Goal: Check status: Check status

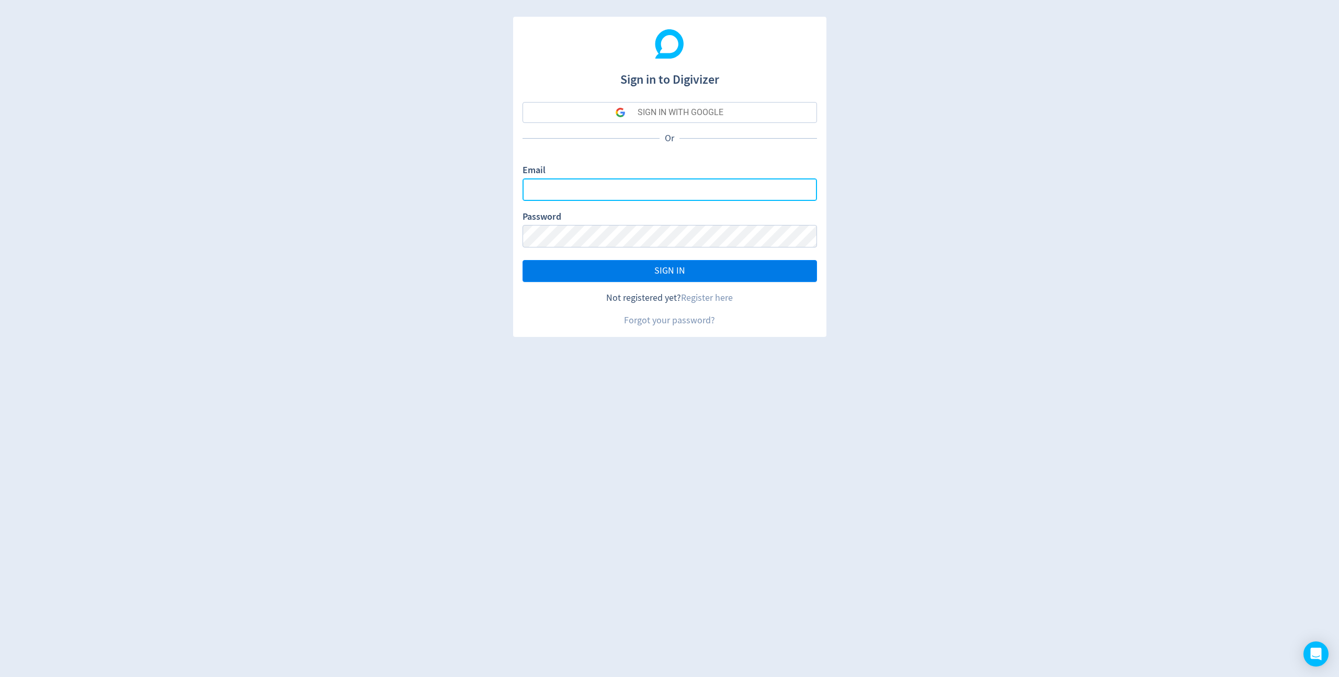
type input "[EMAIL_ADDRESS][DOMAIN_NAME]"
click at [652, 268] on button "SIGN IN" at bounding box center [670, 271] width 294 height 22
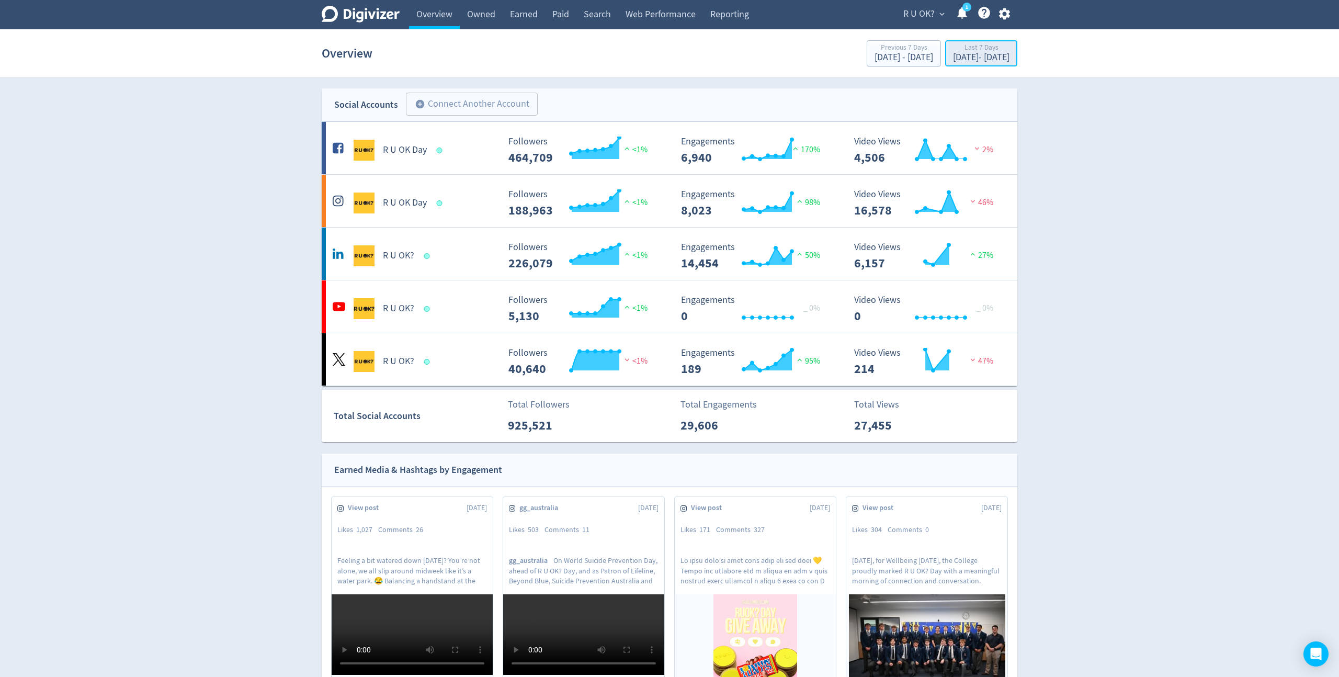
click at [965, 59] on div "[DATE] - [DATE]" at bounding box center [981, 57] width 56 height 9
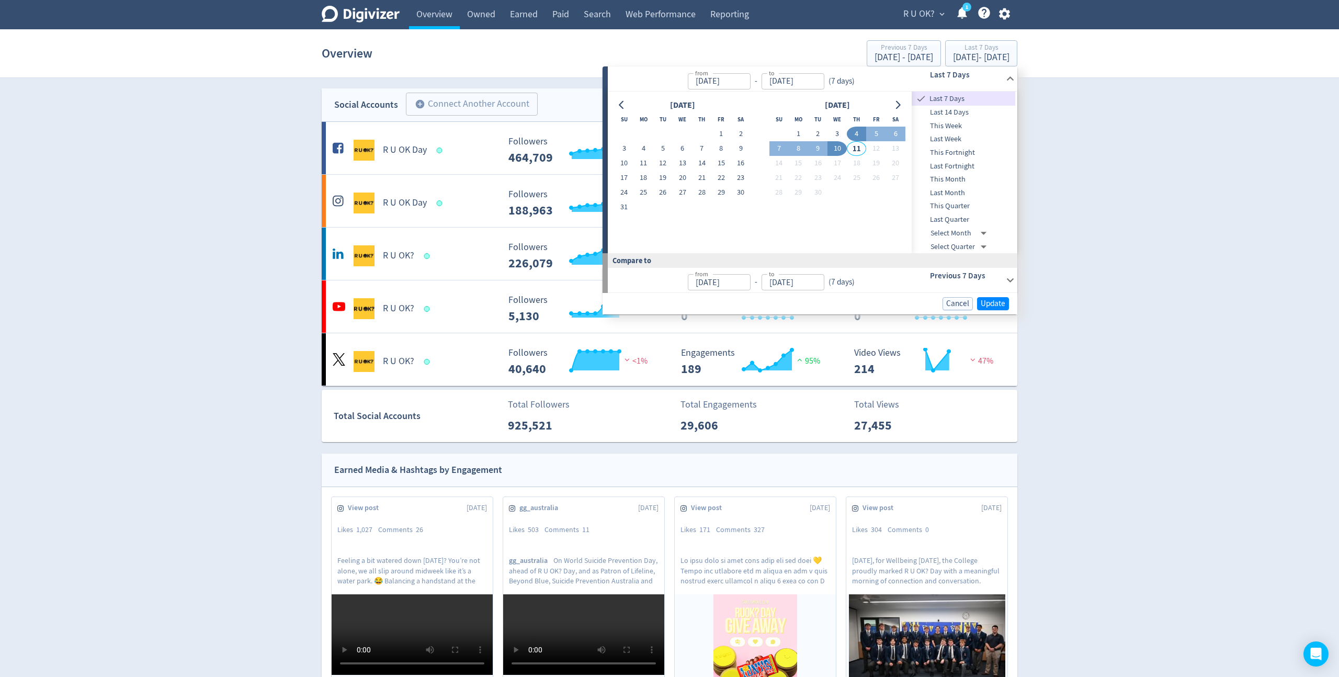
drag, startPoint x: 717, startPoint y: 132, endPoint x: 829, endPoint y: 149, distance: 112.6
click at [717, 132] on button "1" at bounding box center [720, 134] width 19 height 15
type input "[DATE]"
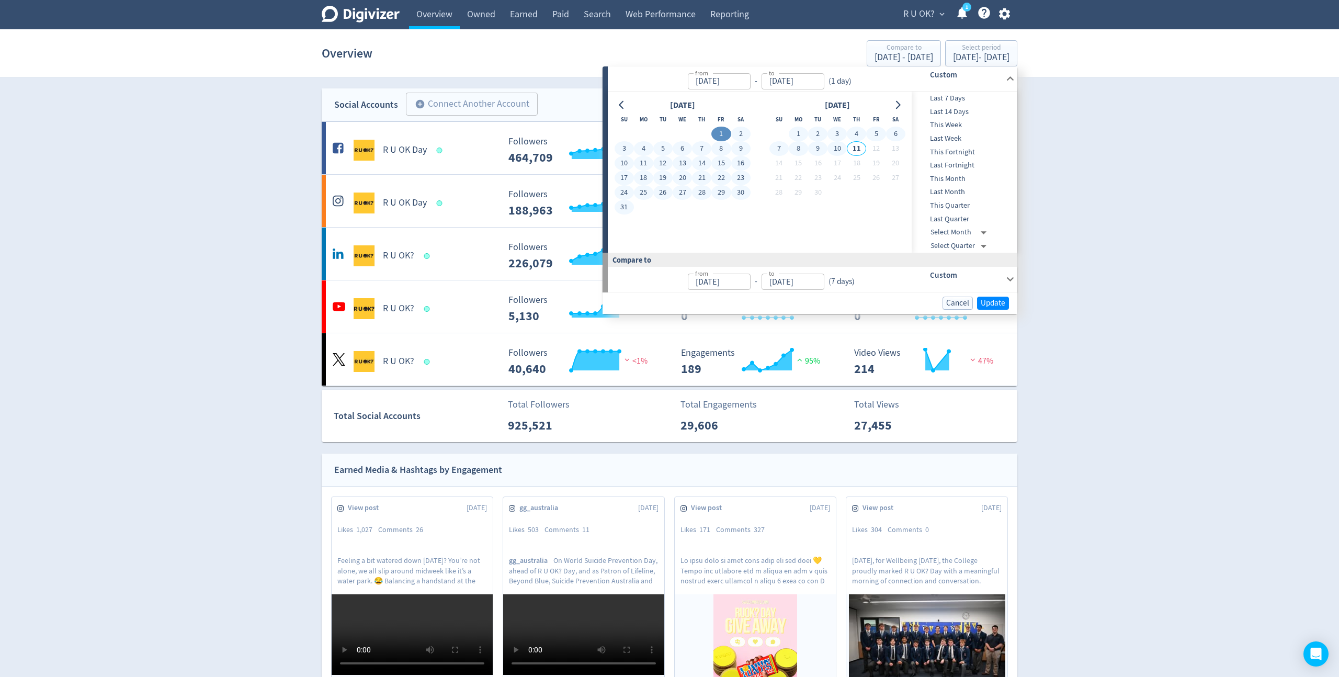
click at [838, 149] on button "10" at bounding box center [836, 148] width 19 height 15
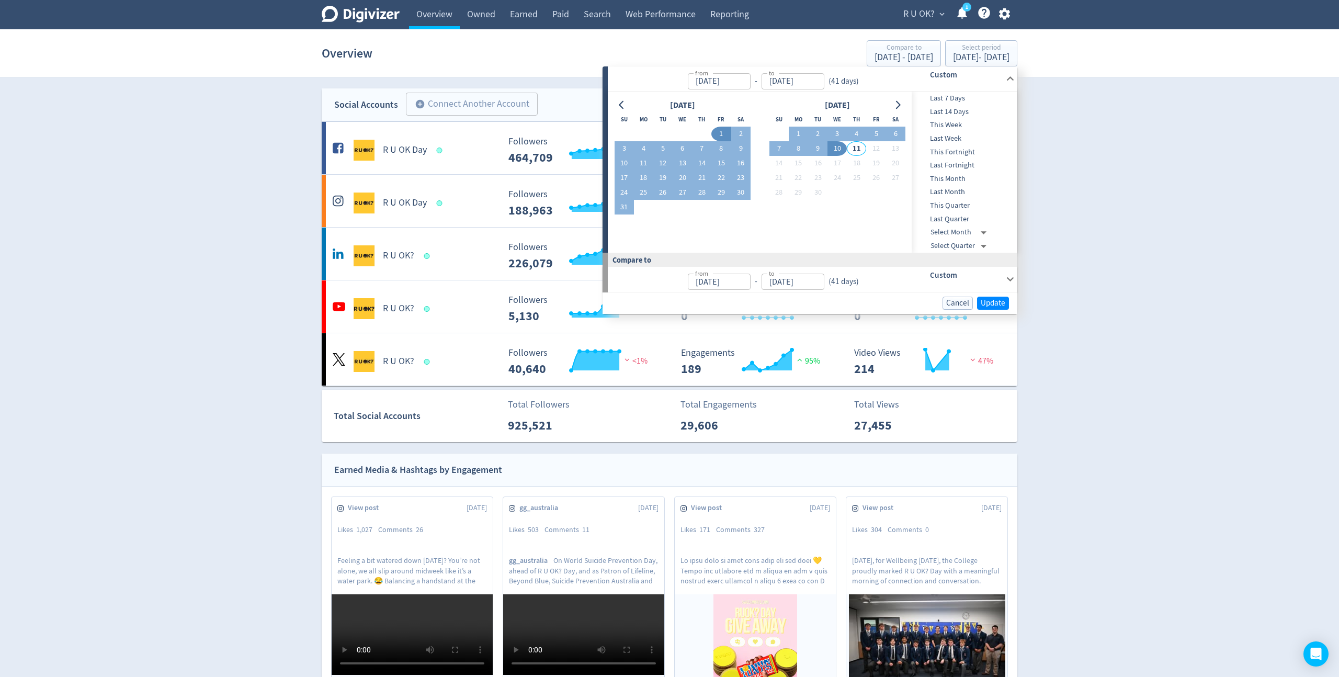
type input "[DATE]"
click at [992, 300] on span "Update" at bounding box center [993, 303] width 25 height 8
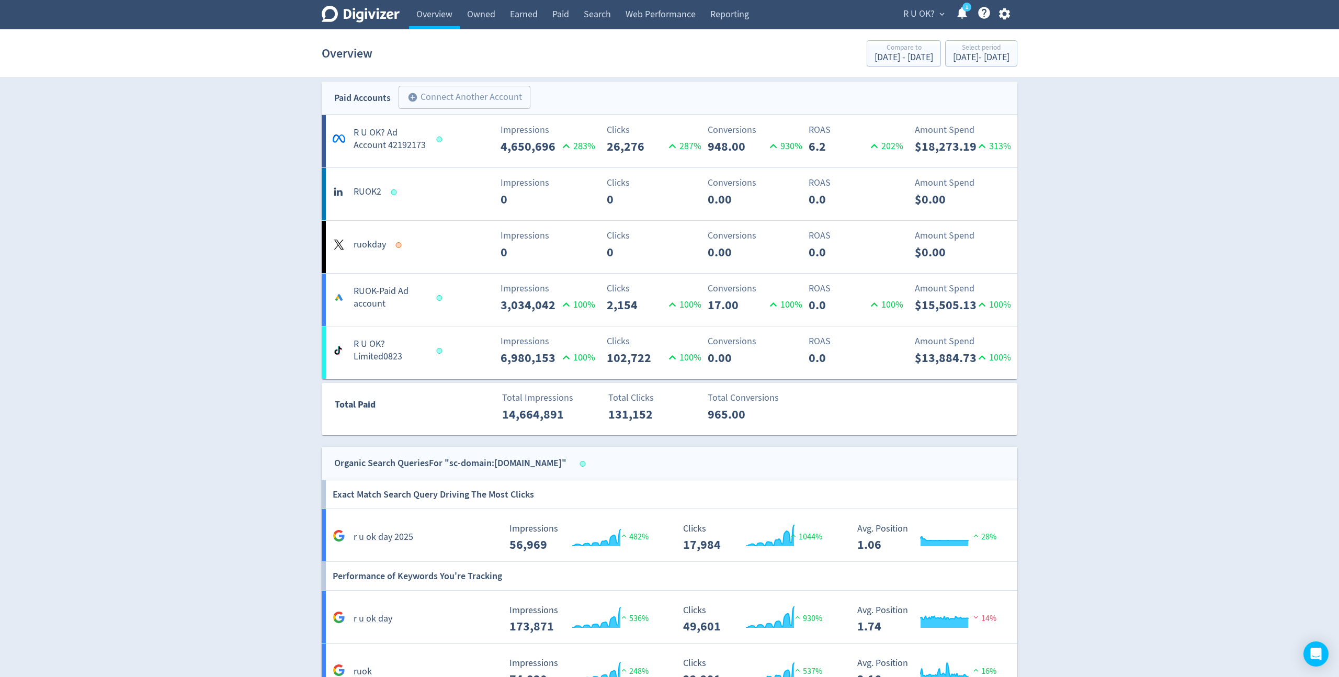
scroll to position [788, 0]
